Goal: Task Accomplishment & Management: Use online tool/utility

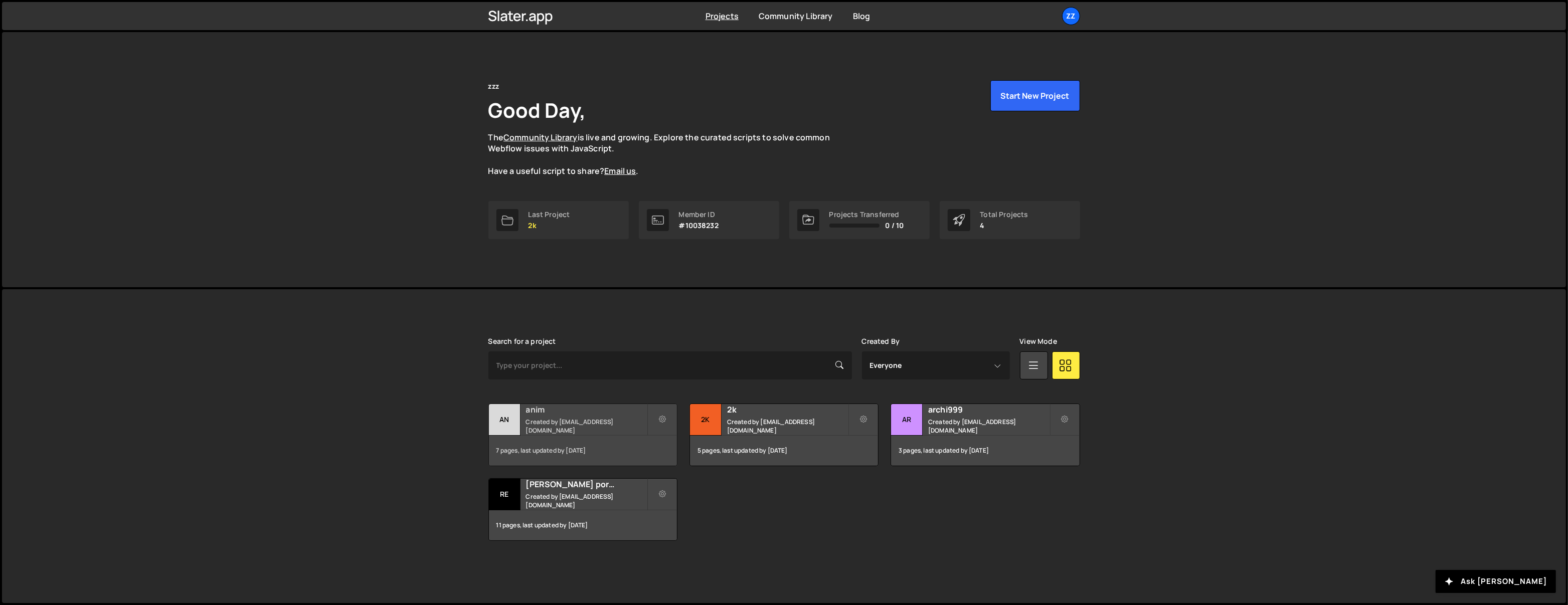
click at [588, 415] on h2 "anim" at bounding box center [586, 410] width 121 height 11
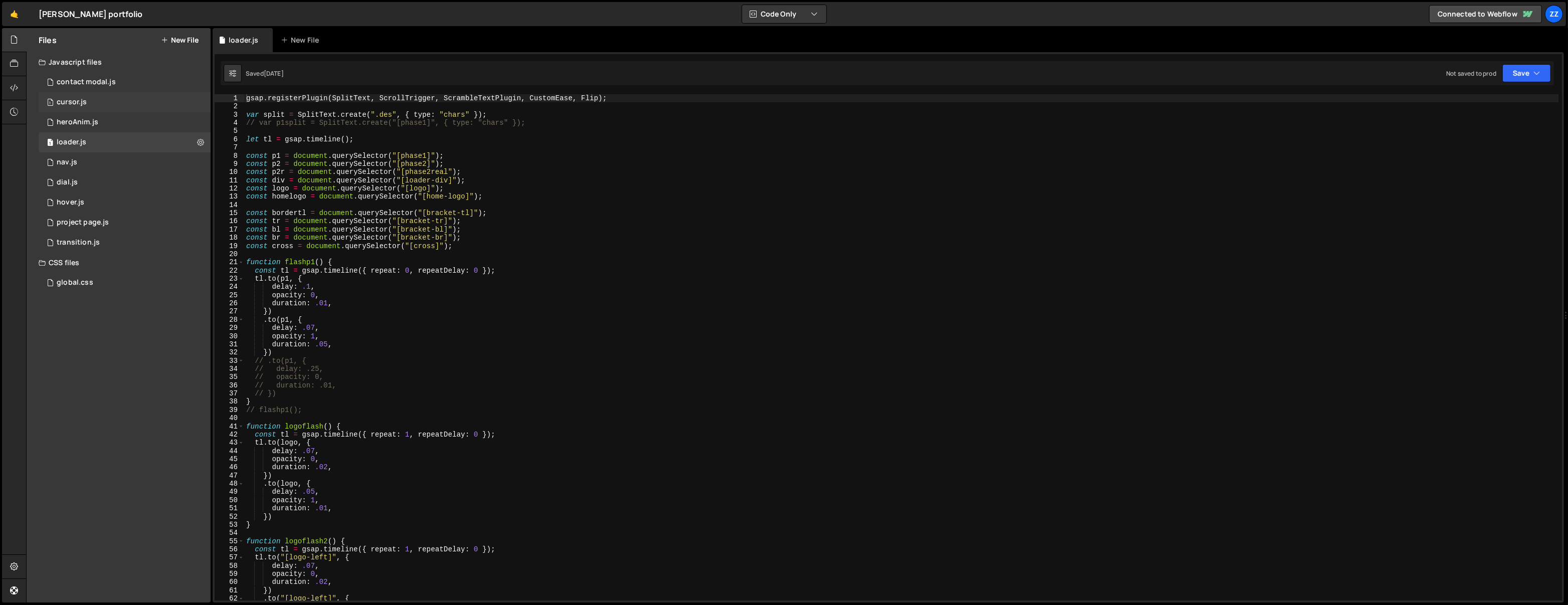
click at [119, 100] on div "1 cursor.js 0" at bounding box center [124, 102] width 172 height 20
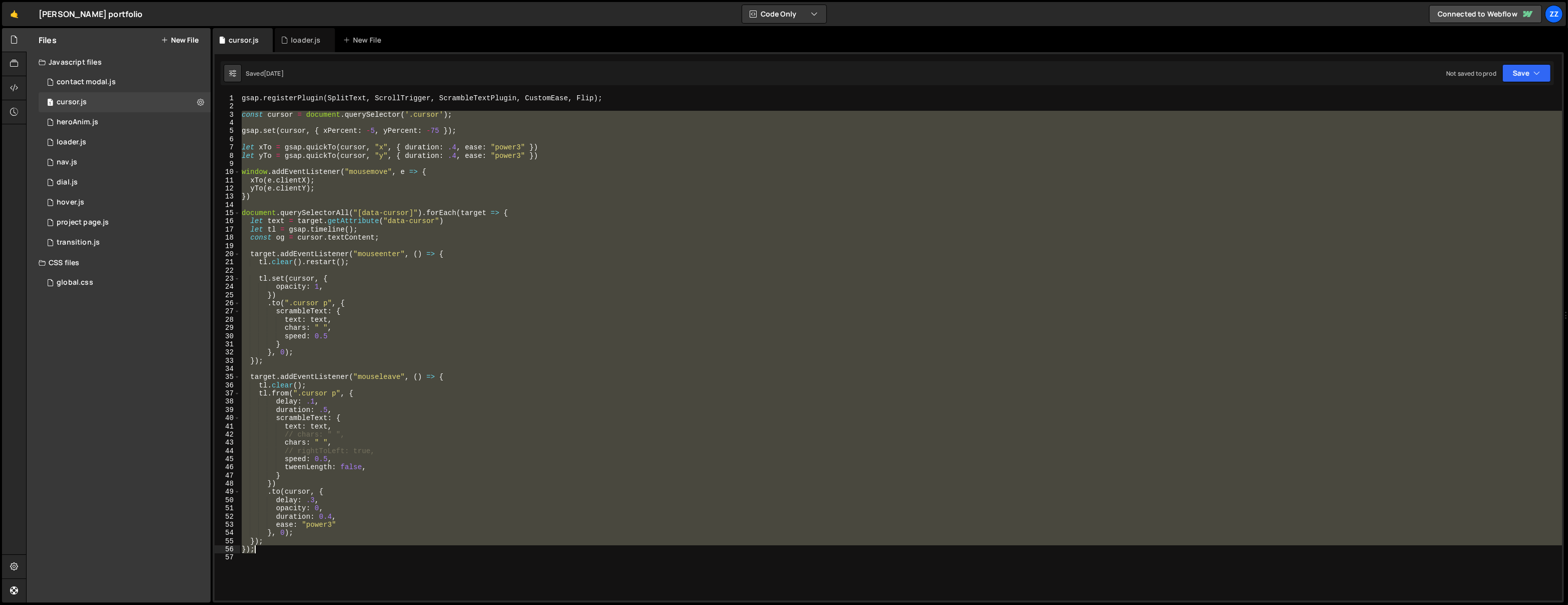
drag, startPoint x: 243, startPoint y: 115, endPoint x: 425, endPoint y: 552, distance: 473.4
click at [425, 552] on div "gsap . registerPlugin ( SplitText , ScrollTrigger , ScrambleTextPlugin , Custom…" at bounding box center [901, 356] width 1323 height 523
paste textarea
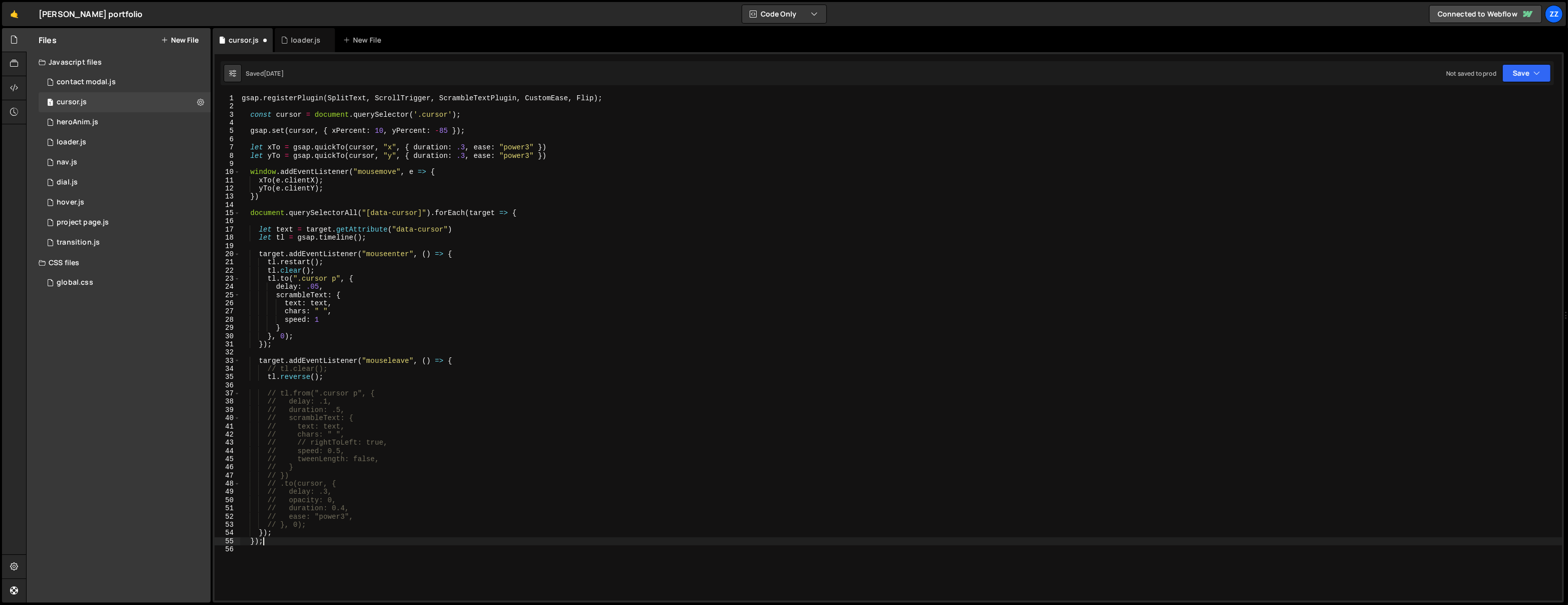
click at [444, 496] on div "gsap . registerPlugin ( SplitText , ScrollTrigger , ScrambleTextPlugin , Custom…" at bounding box center [901, 356] width 1323 height 523
click at [407, 416] on div "gsap . registerPlugin ( SplitText , ScrollTrigger , ScrambleTextPlugin , Custom…" at bounding box center [901, 356] width 1323 height 523
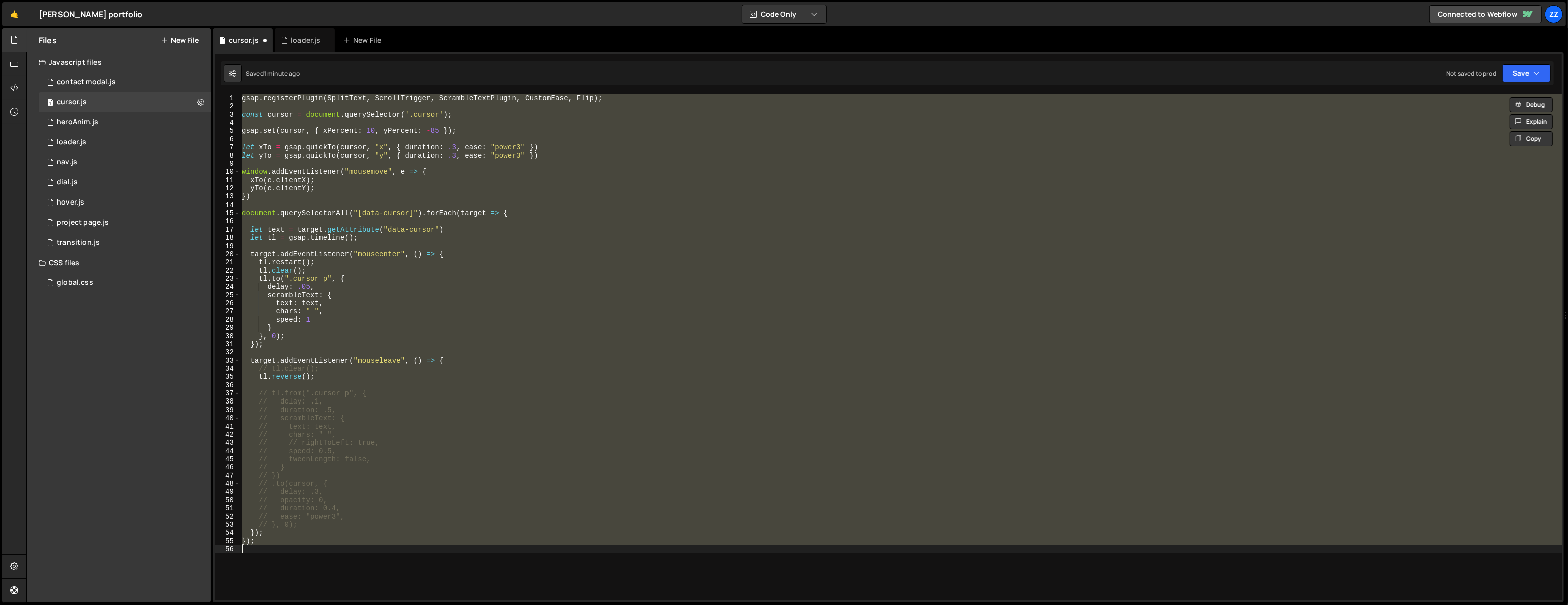
click at [407, 416] on div "gsap . registerPlugin ( SplitText , ScrollTrigger , ScrambleTextPlugin , Custom…" at bounding box center [901, 348] width 1322 height 506
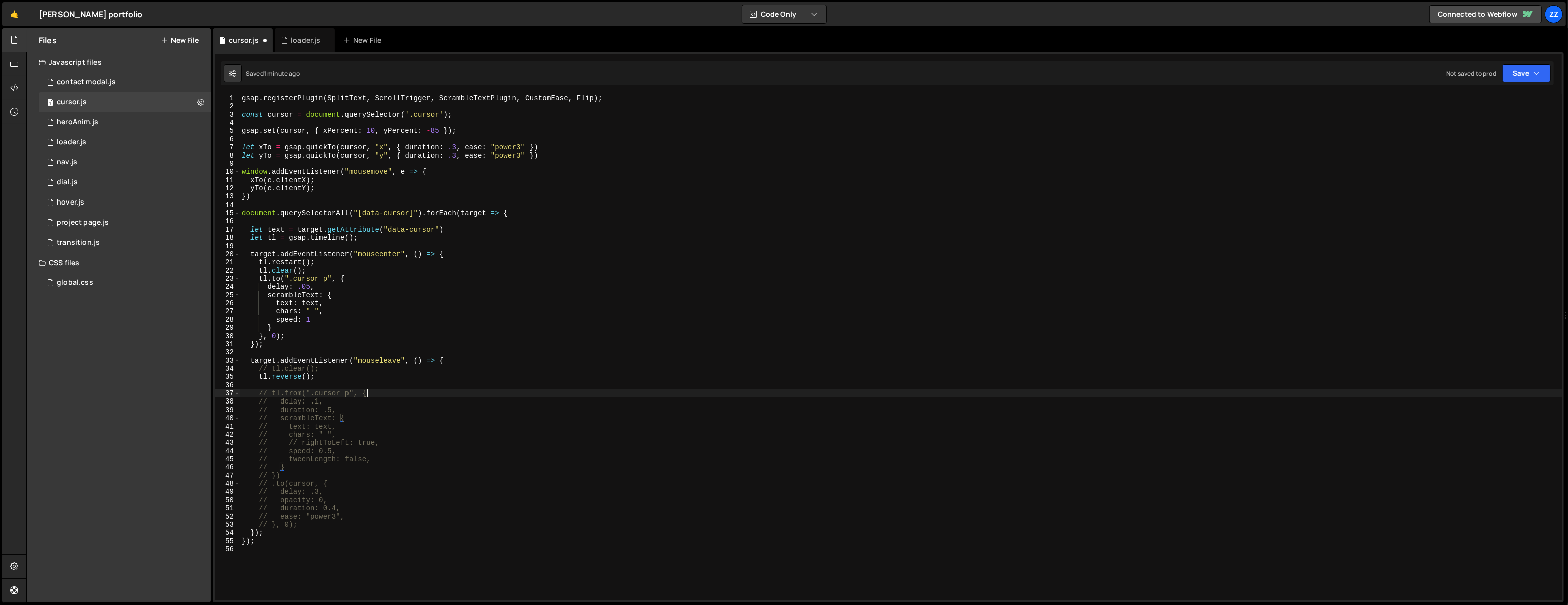
click at [421, 392] on div "gsap . registerPlugin ( SplitText , ScrollTrigger , ScrambleTextPlugin , Custom…" at bounding box center [901, 356] width 1323 height 523
click at [425, 378] on div "gsap . registerPlugin ( SplitText , ScrollTrigger , ScrambleTextPlugin , Custom…" at bounding box center [901, 356] width 1323 height 523
click at [427, 367] on div "gsap . registerPlugin ( SplitText , ScrollTrigger , ScrambleTextPlugin , Custom…" at bounding box center [901, 356] width 1323 height 523
type textarea "// tl.clear();"
click at [432, 250] on div "gsap . registerPlugin ( SplitText , ScrollTrigger , ScrambleTextPlugin , Custom…" at bounding box center [901, 356] width 1323 height 523
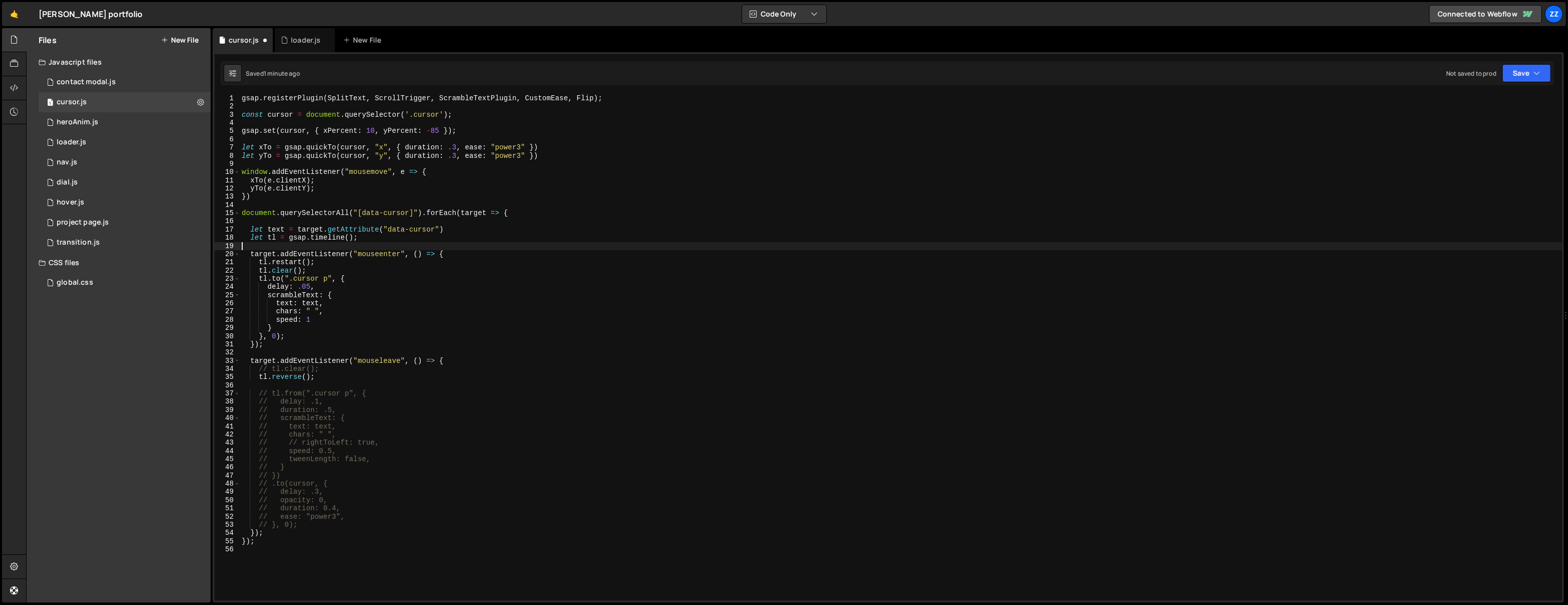
click at [433, 226] on div "gsap . registerPlugin ( SplitText , ScrollTrigger , ScrambleTextPlugin , Custom…" at bounding box center [901, 356] width 1323 height 523
type textarea "let text = target.getAttribute("data-cursor")"
click at [206, 98] on button at bounding box center [201, 102] width 18 height 18
type input "cursor"
radio input "true"
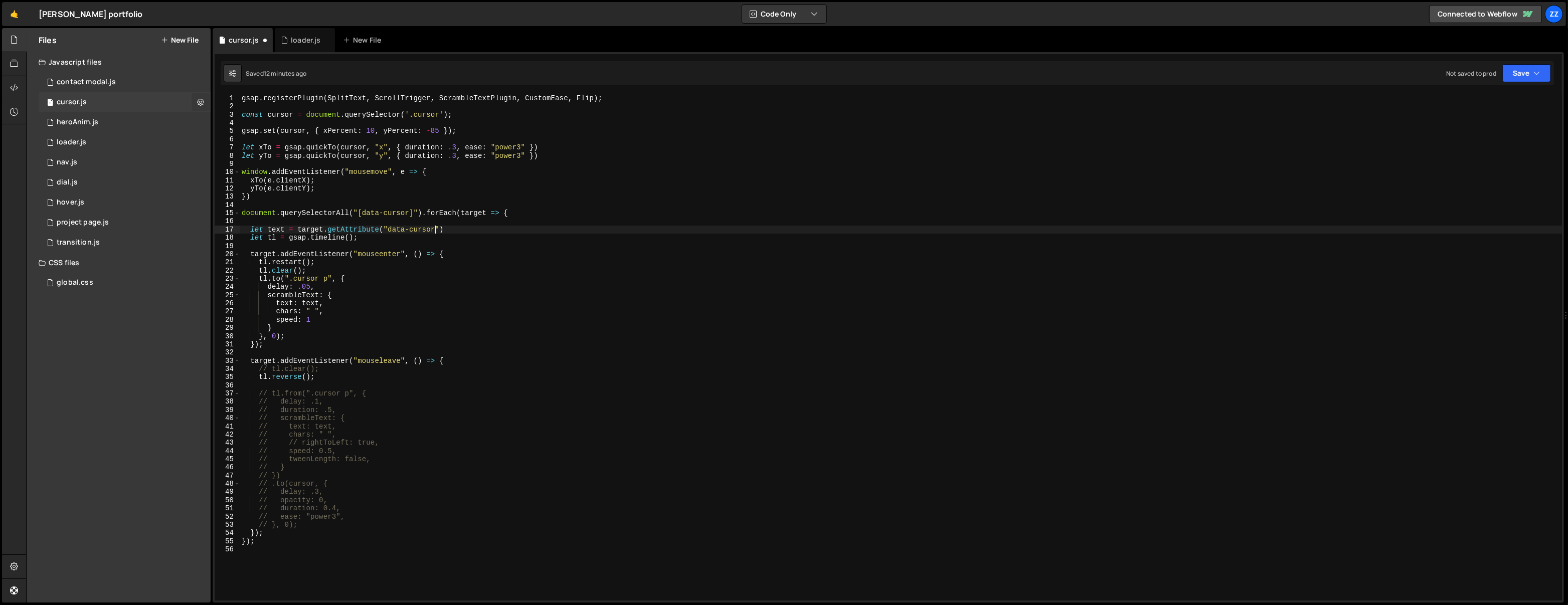
checkbox input "true"
click at [246, 118] on button "Edit File Settings" at bounding box center [261, 123] width 98 height 20
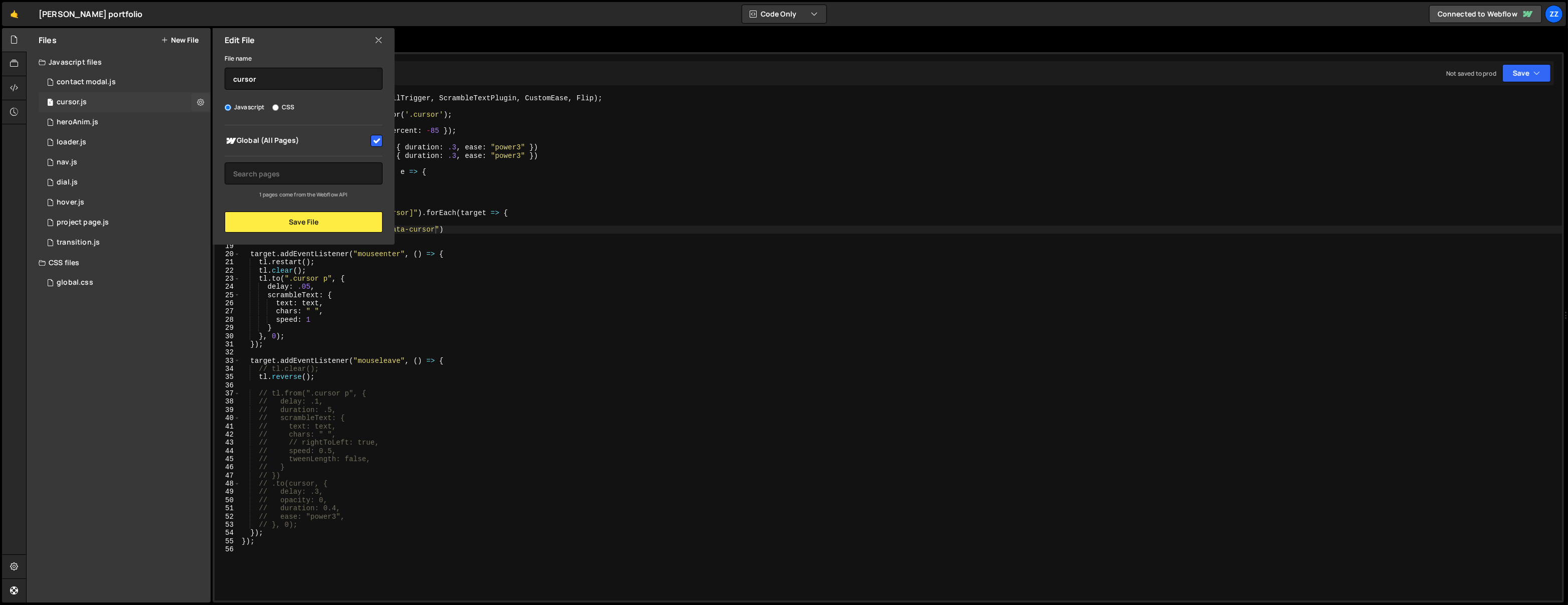
click at [175, 97] on div "1 cursor.js 0" at bounding box center [124, 102] width 172 height 20
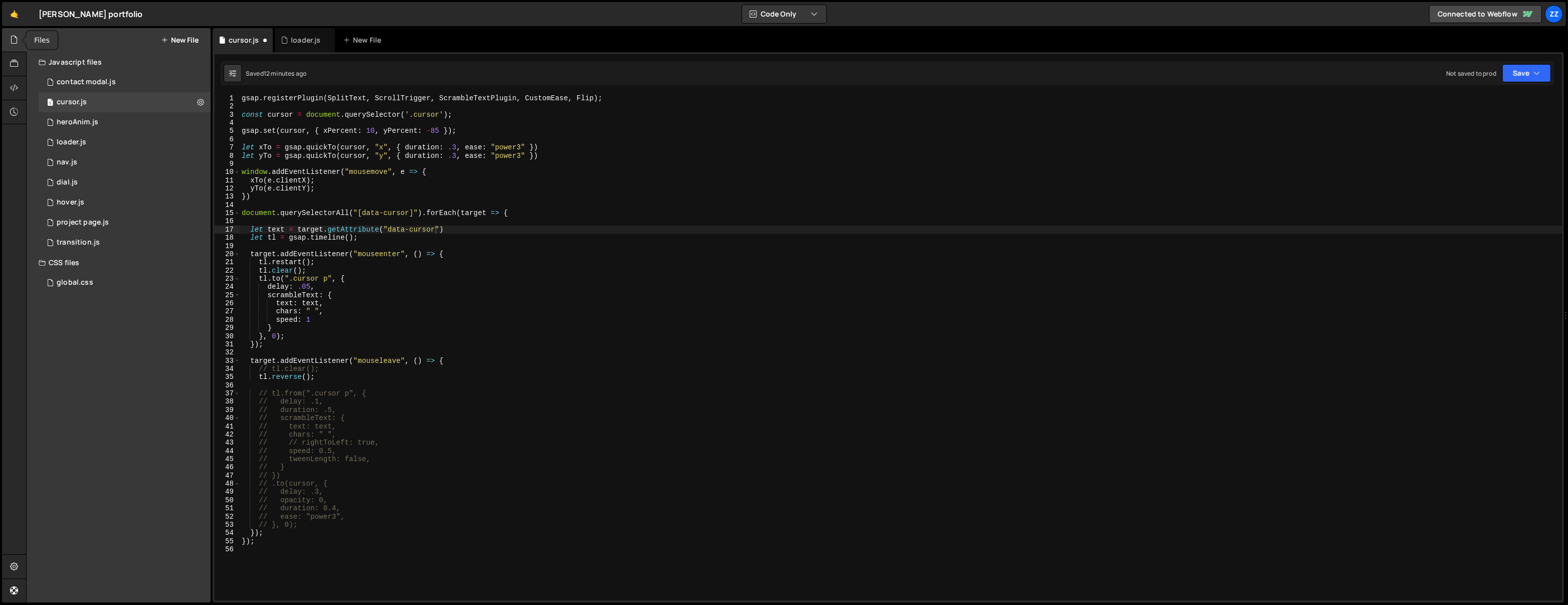
click at [16, 46] on div at bounding box center [14, 40] width 24 height 24
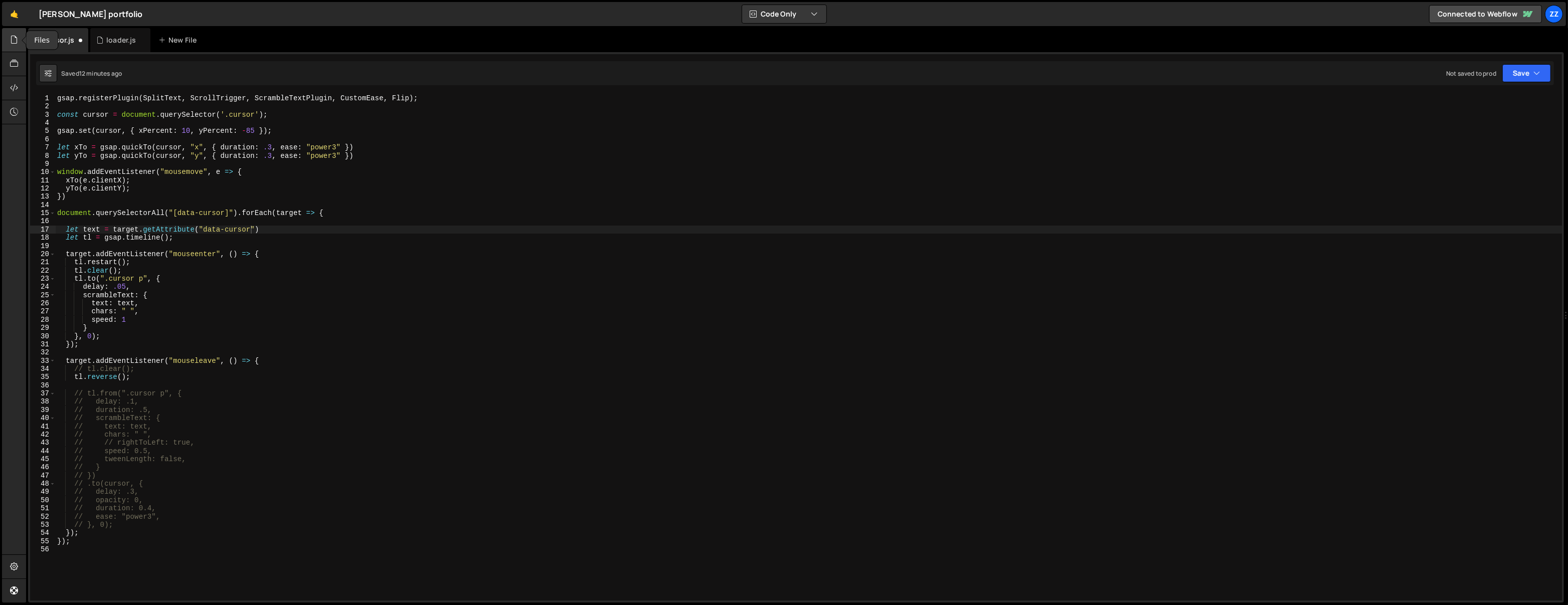
click at [16, 46] on div at bounding box center [14, 40] width 24 height 24
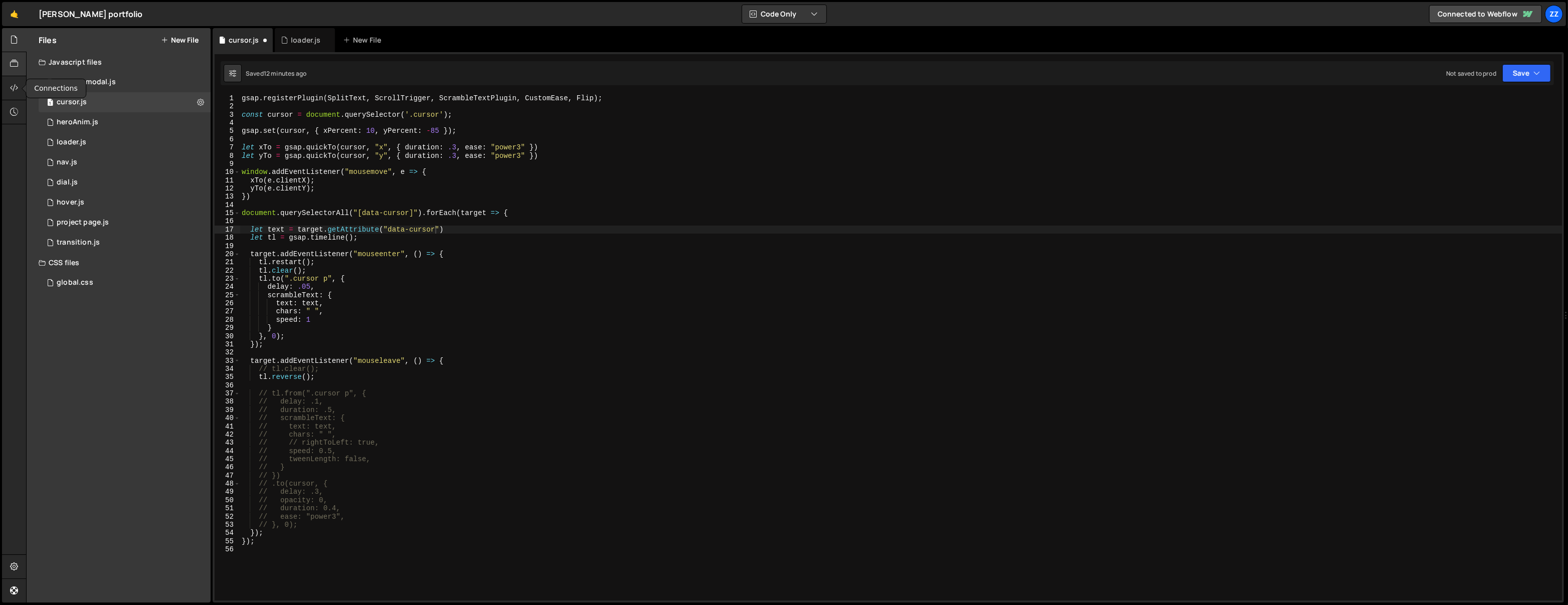
click at [15, 69] on icon at bounding box center [13, 64] width 8 height 11
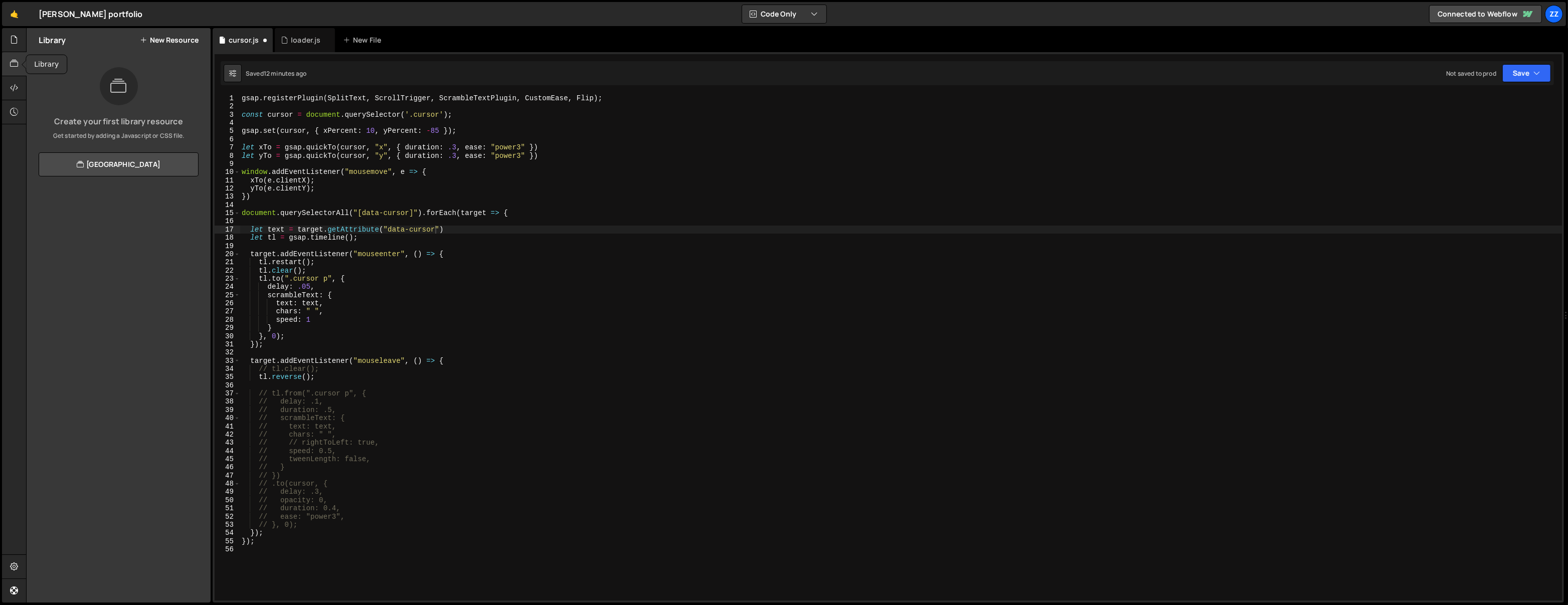
click at [15, 69] on icon at bounding box center [13, 64] width 8 height 11
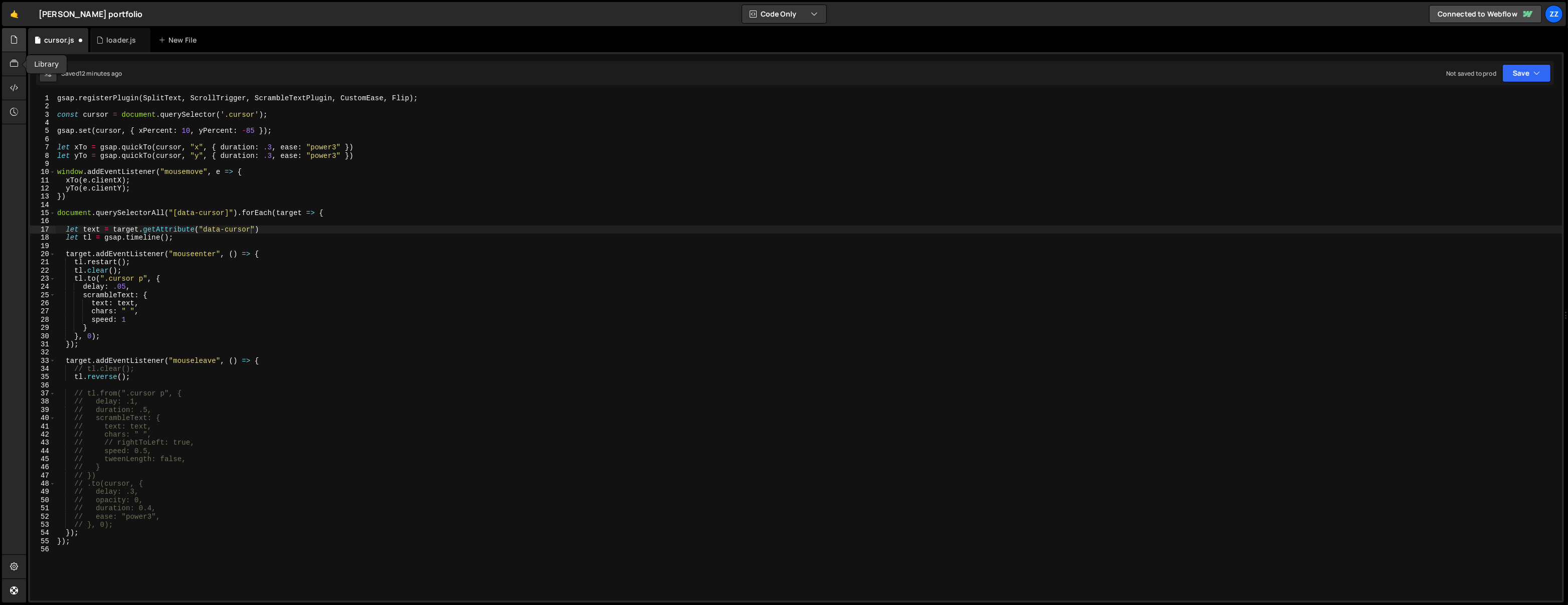
click at [18, 49] on div at bounding box center [14, 40] width 24 height 24
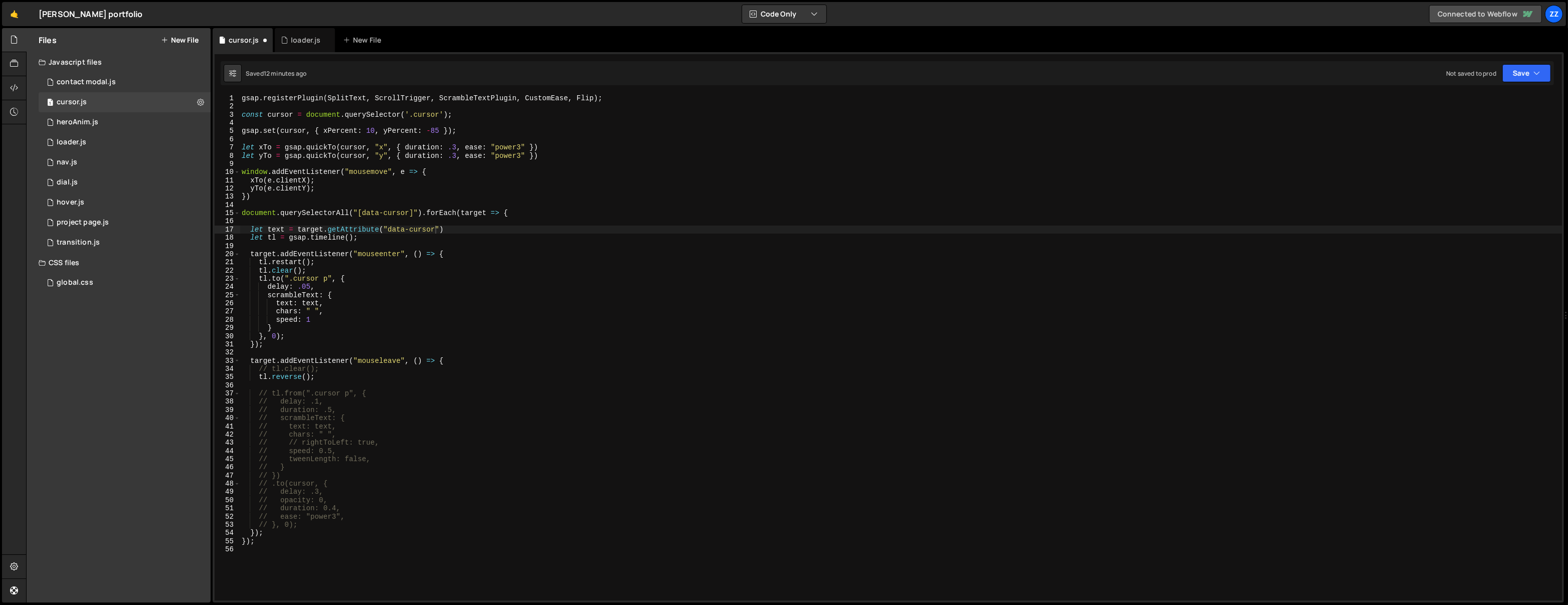
click at [1522, 18] on icon at bounding box center [1527, 14] width 12 height 12
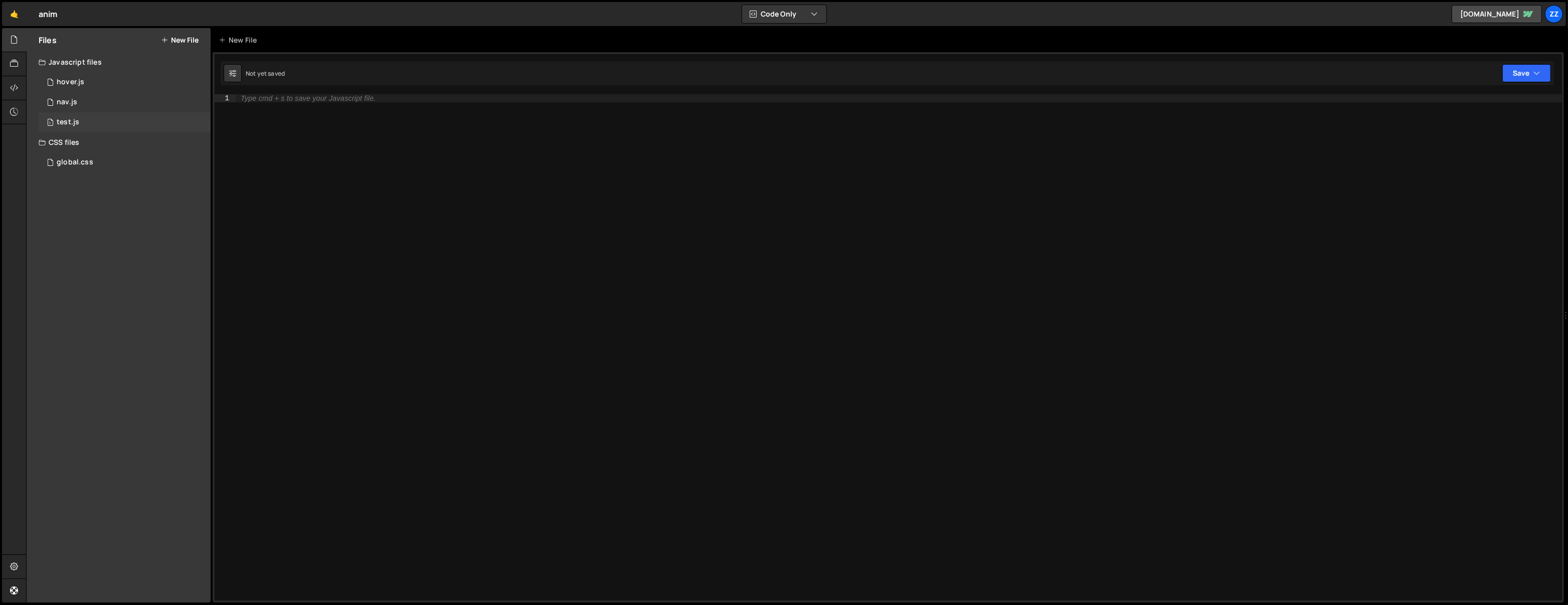
click at [111, 115] on div "1 test.js 0" at bounding box center [124, 122] width 172 height 20
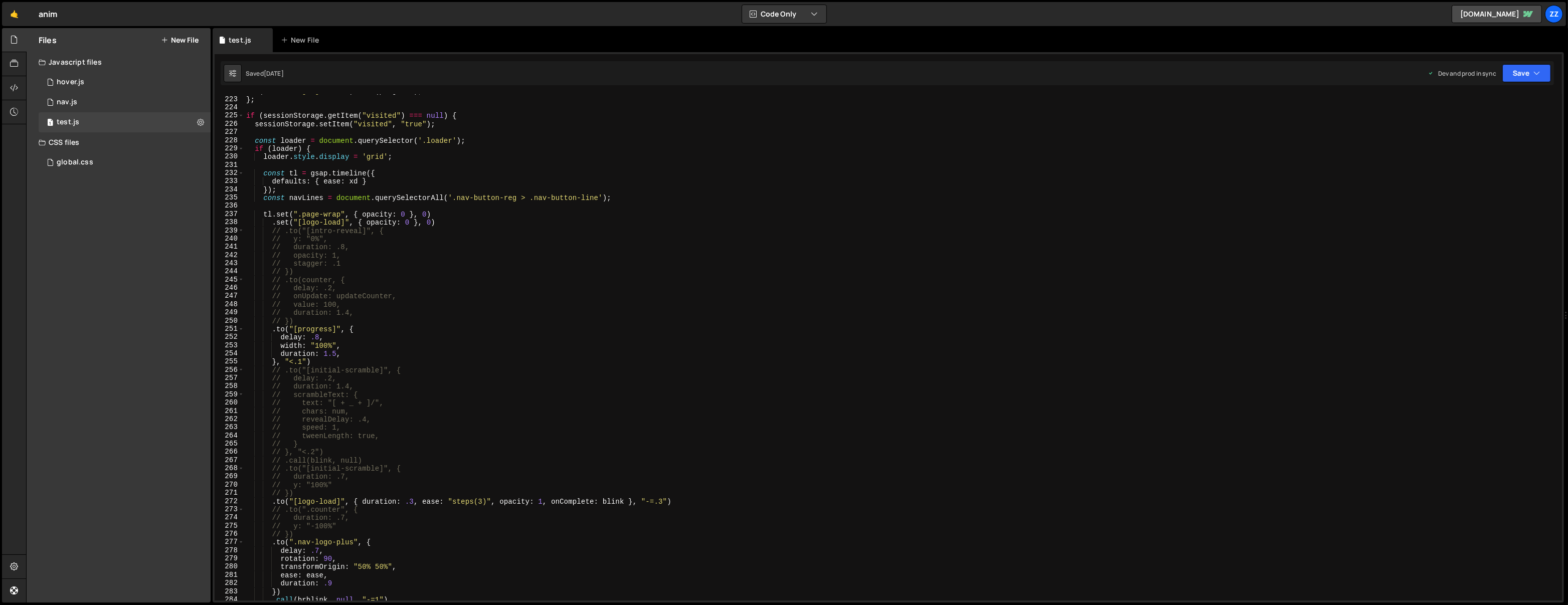
scroll to position [1914, 0]
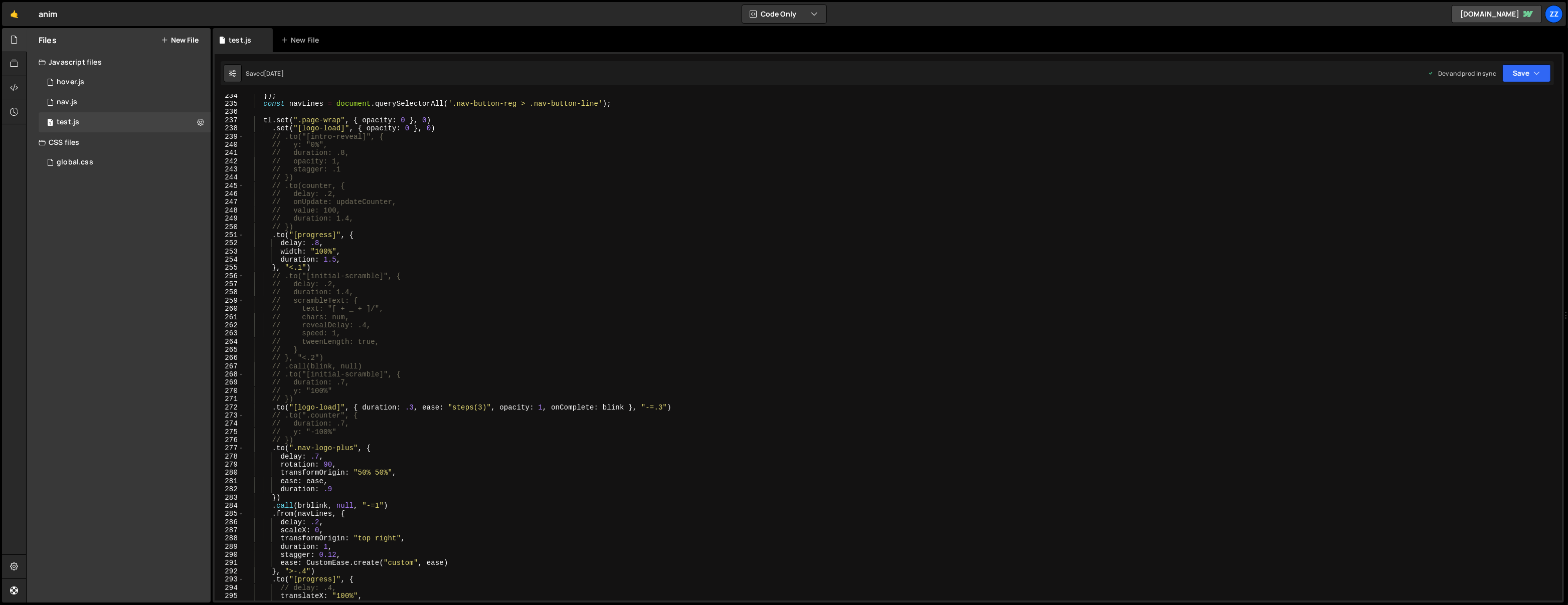
click at [1317, 122] on div "}) ; const navLines = document . querySelectorAll ( '.nav-button-reg > .nav-but…" at bounding box center [901, 354] width 1315 height 523
click at [1290, 150] on div "}) ; const navLines = document . querySelectorAll ( '.nav-button-reg > .nav-but…" at bounding box center [901, 354] width 1315 height 523
type textarea "// duration: .8,"
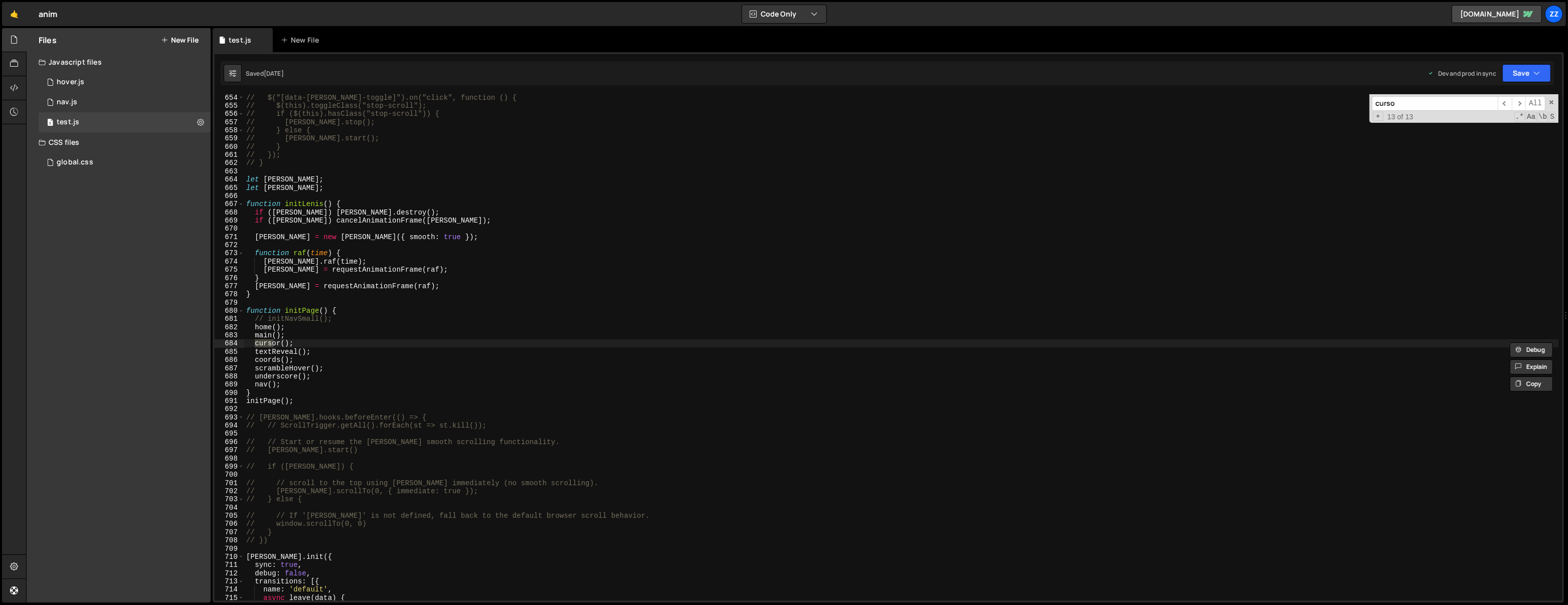
scroll to position [5359, 0]
click at [1497, 108] on input "cursor" at bounding box center [1435, 103] width 126 height 15
type input "cursor"
click at [1506, 107] on span "​" at bounding box center [1505, 103] width 14 height 15
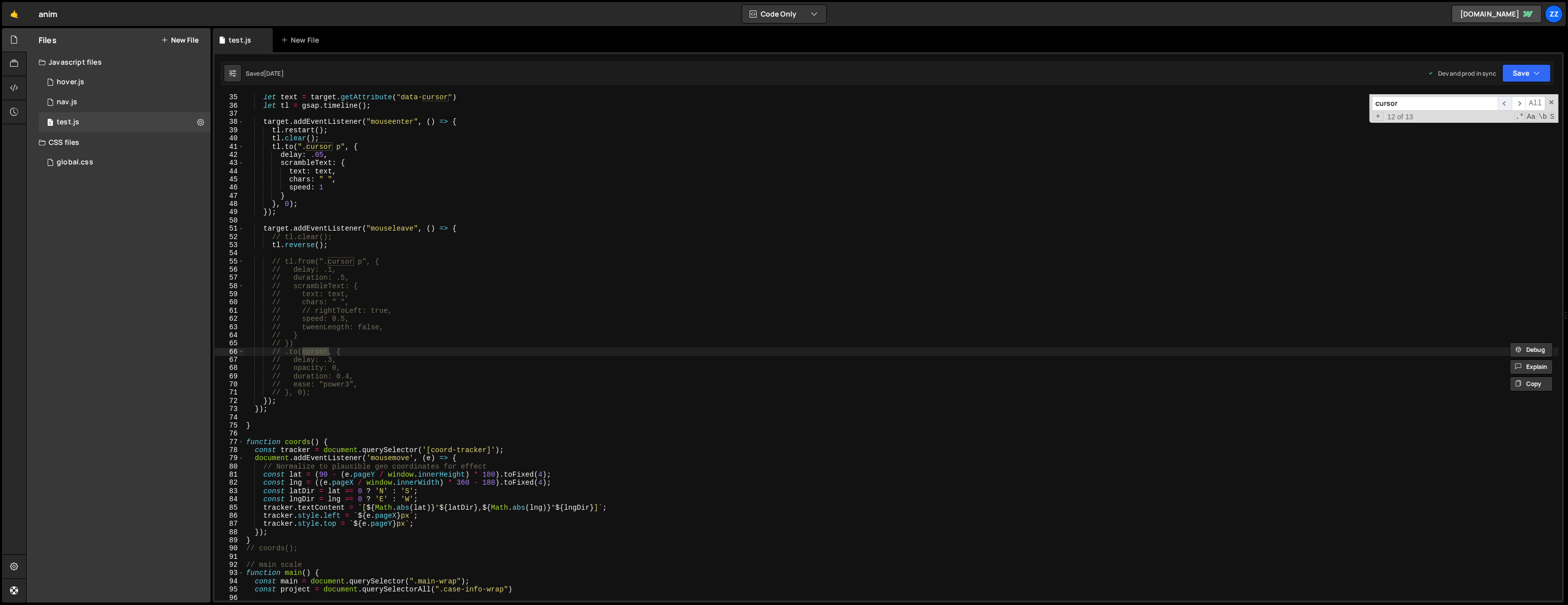
scroll to position [280, 0]
click at [1507, 105] on span "​" at bounding box center [1505, 103] width 14 height 15
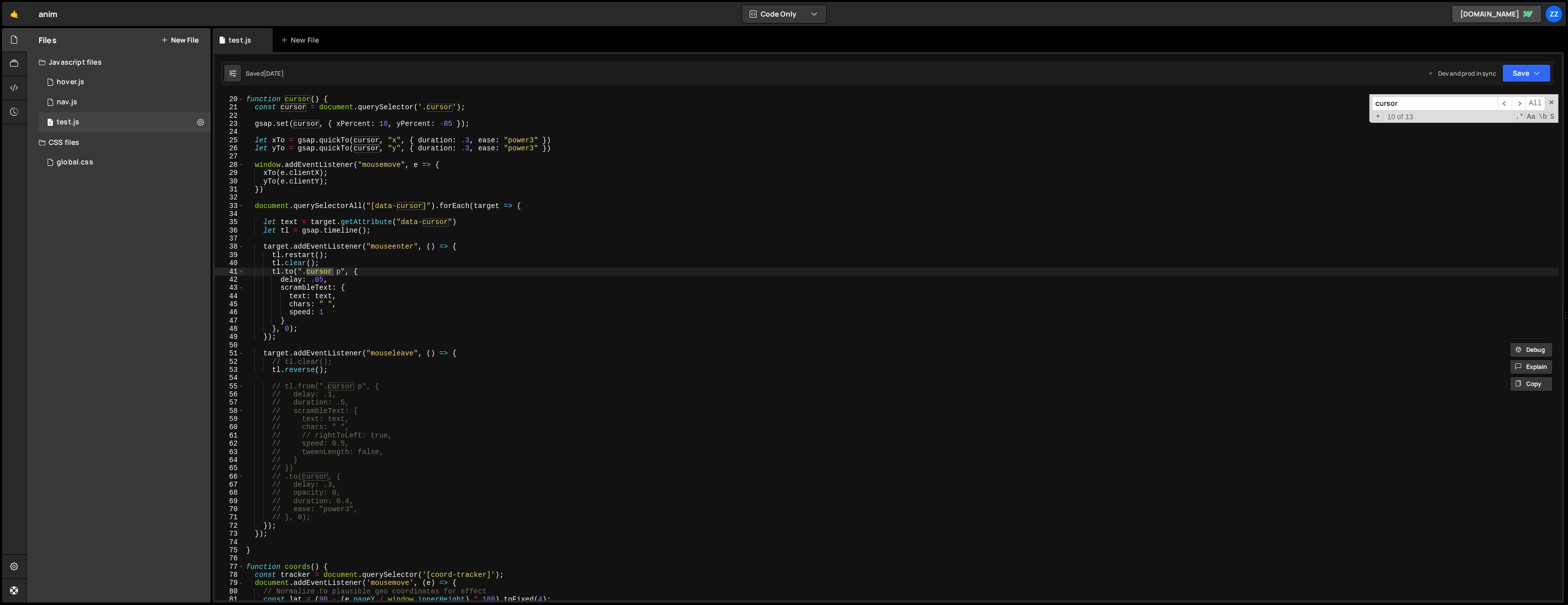
scroll to position [133, 0]
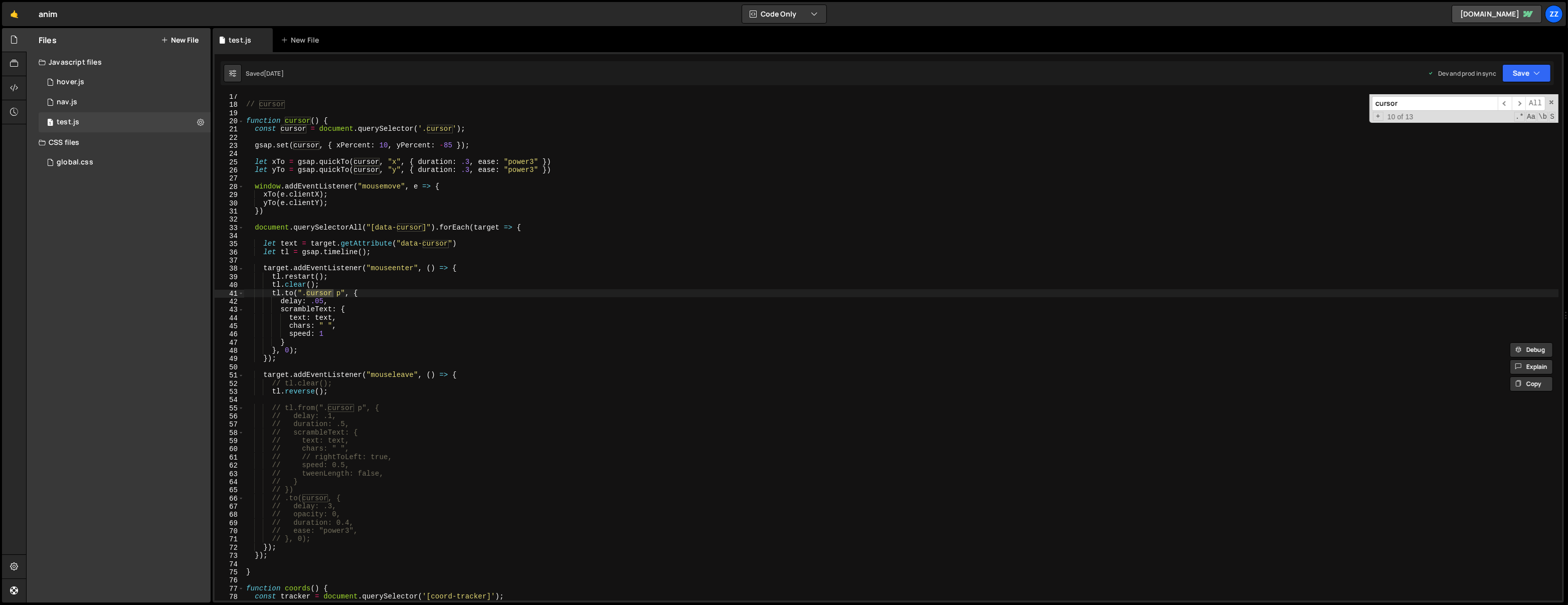
click at [1278, 198] on div "// cursor function cursor ( ) { const cursor = document . querySelector ( '.cur…" at bounding box center [901, 354] width 1315 height 523
click at [998, 203] on div "// cursor function cursor ( ) { const cursor = document . querySelector ( '.cur…" at bounding box center [901, 354] width 1315 height 523
click at [993, 198] on div "// cursor function cursor ( ) { const cursor = document . querySelector ( '.cur…" at bounding box center [901, 354] width 1315 height 523
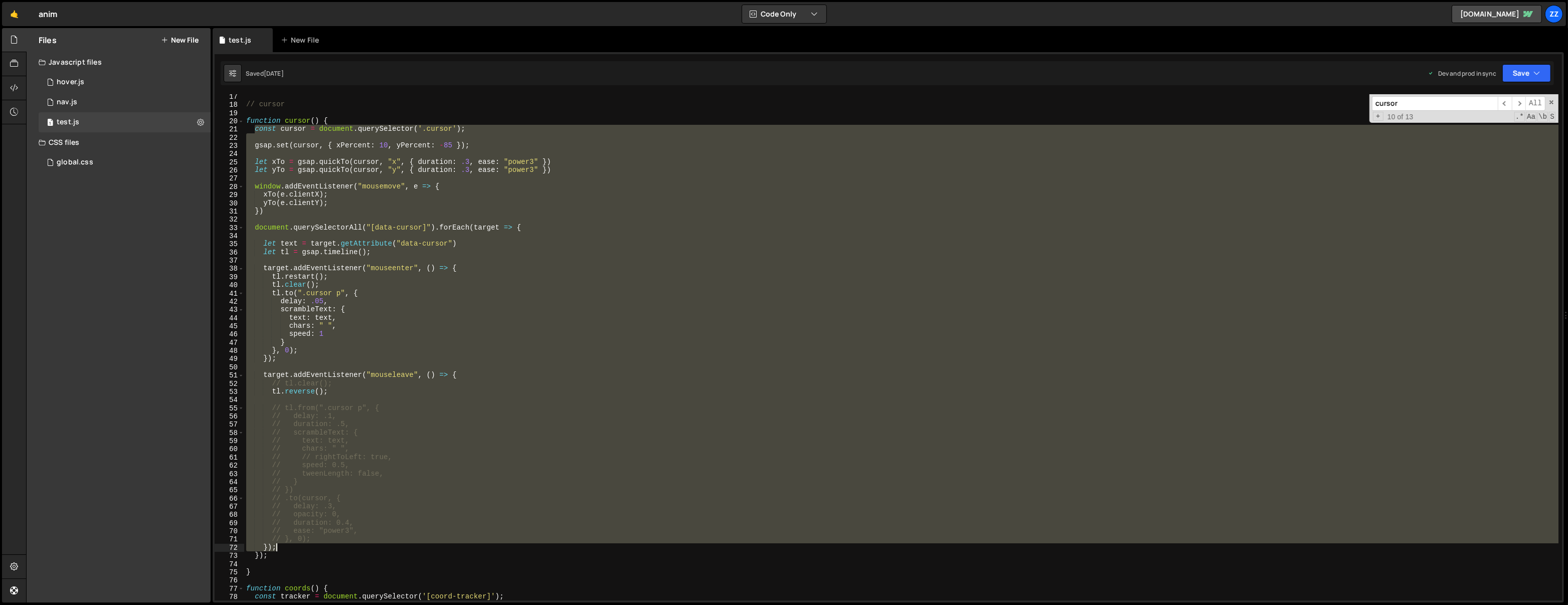
drag, startPoint x: 253, startPoint y: 131, endPoint x: 435, endPoint y: 547, distance: 454.1
click at [435, 547] on div "// cursor function cursor ( ) { const cursor = document . querySelector ( '.cur…" at bounding box center [901, 354] width 1315 height 523
type textarea "// }, 0); });"
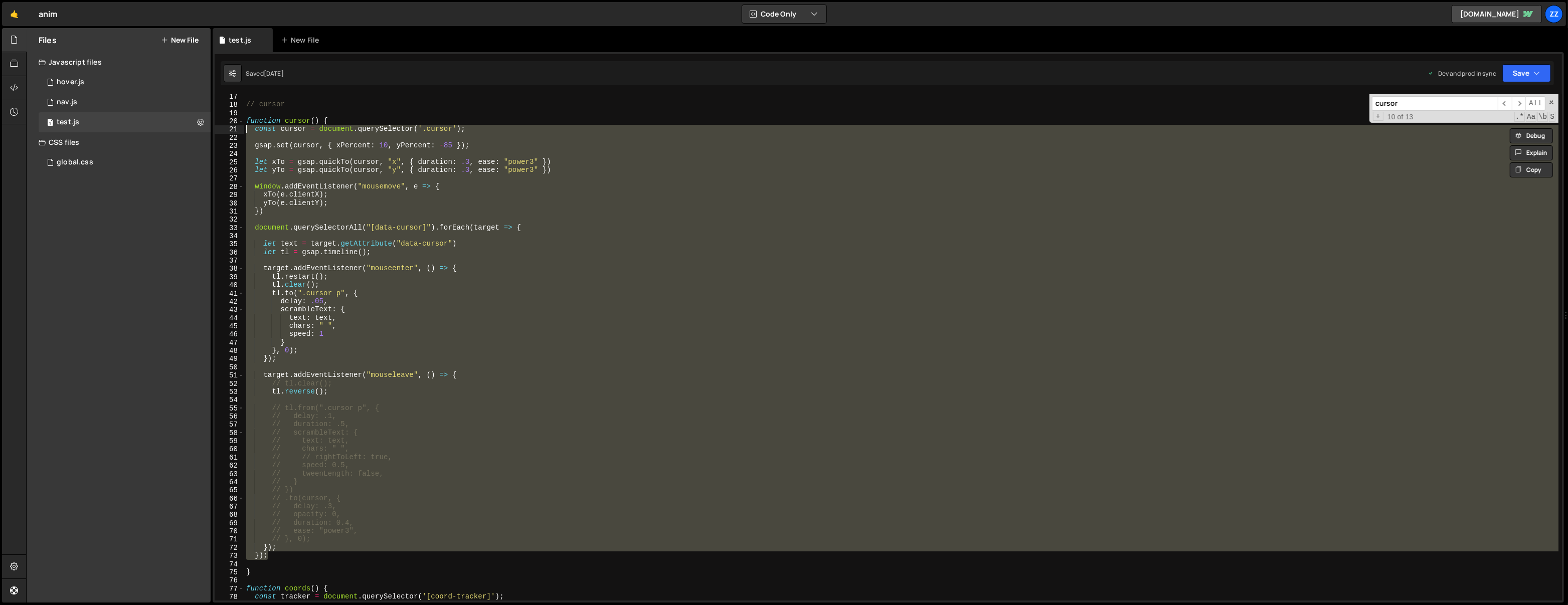
drag, startPoint x: 287, startPoint y: 558, endPoint x: 235, endPoint y: 132, distance: 429.2
click at [225, 133] on div "17 18 19 20 21 22 23 24 25 26 27 28 29 30 31 32 33 34 35 36 37 38 39 40 41 42 4…" at bounding box center [889, 348] width 1348 height 506
click at [631, 124] on div "// cursor function cursor ( ) { const cursor = document . querySelector ( '.cur…" at bounding box center [901, 354] width 1315 height 523
type textarea "function cursor() {"
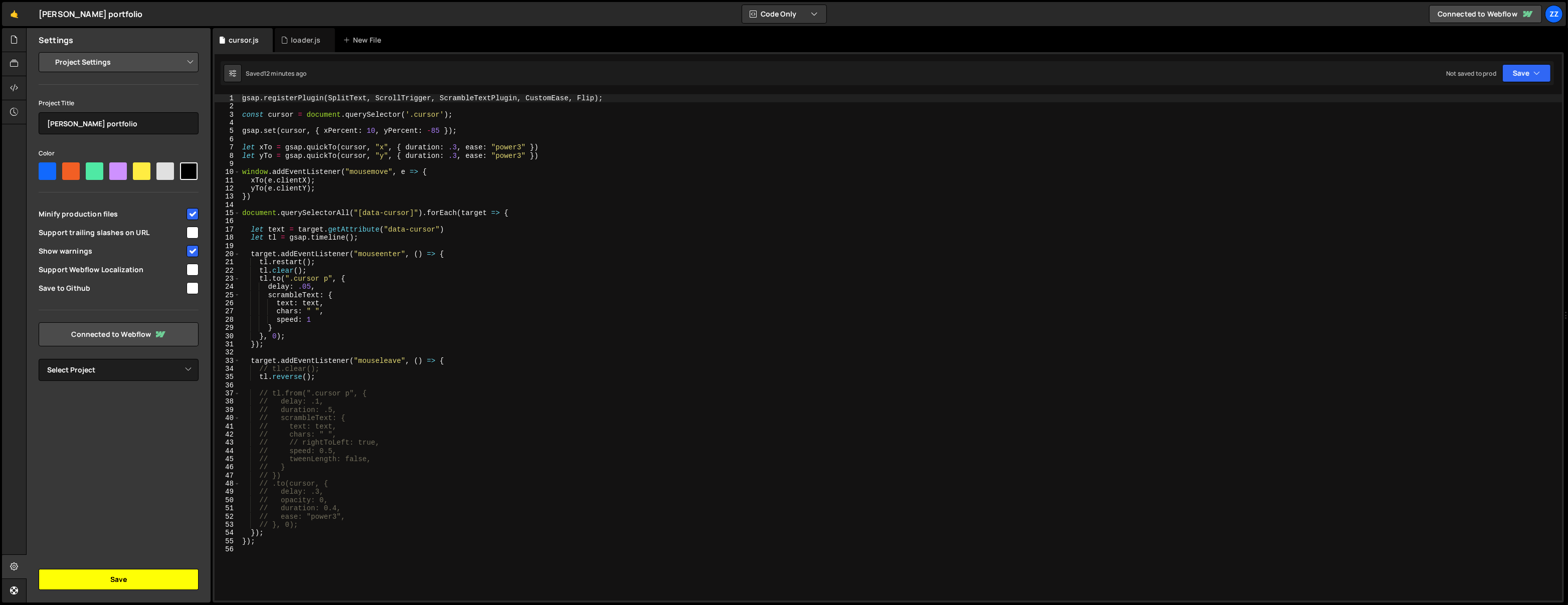
click at [138, 579] on button "Save" at bounding box center [118, 579] width 160 height 21
click at [506, 97] on div "gsap . registerPlugin ( SplitText , ScrollTrigger , ScrambleTextPlugin , Custom…" at bounding box center [901, 356] width 1322 height 523
click at [11, 62] on icon at bounding box center [13, 64] width 8 height 11
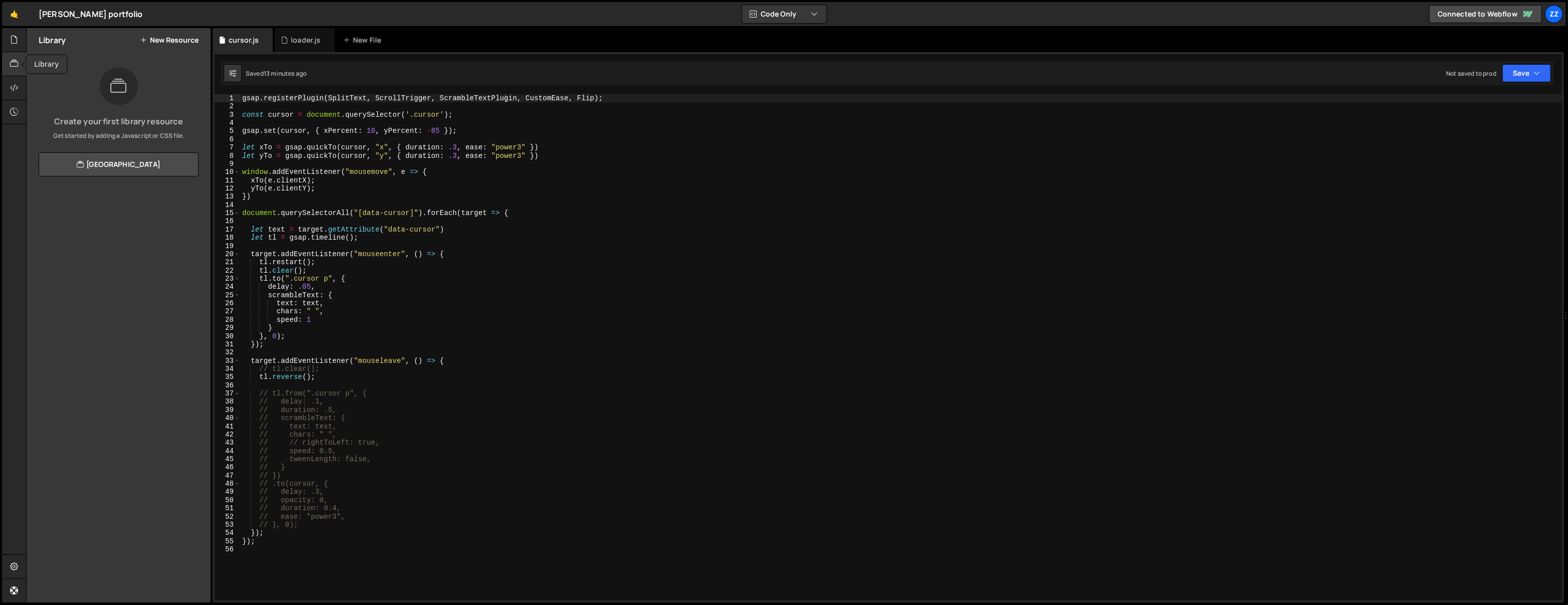
click at [11, 62] on icon at bounding box center [13, 64] width 8 height 11
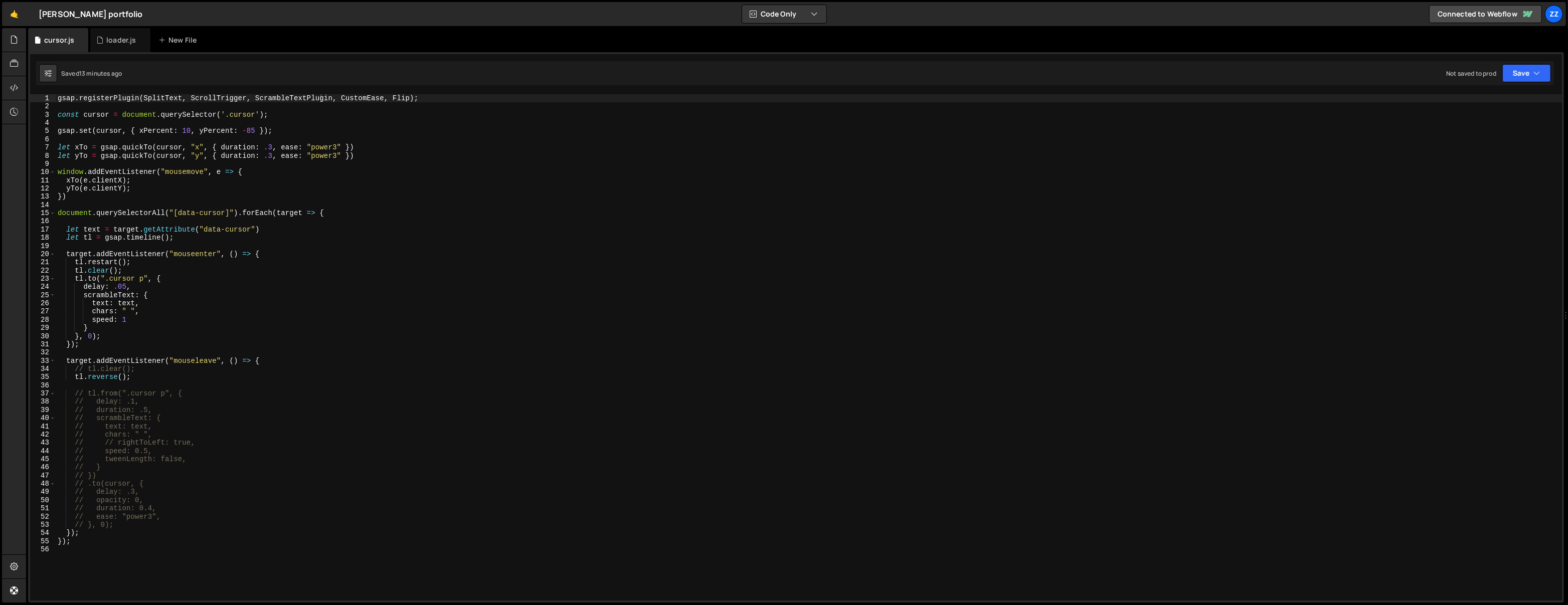
type textarea "gsap.set(cursor, { xPercent: 10, yPercent: -85 });"
click at [312, 130] on div "gsap . registerPlugin ( SplitText , ScrollTrigger , ScrambleTextPlugin , Custom…" at bounding box center [808, 356] width 1507 height 523
